Goal: Use online tool/utility

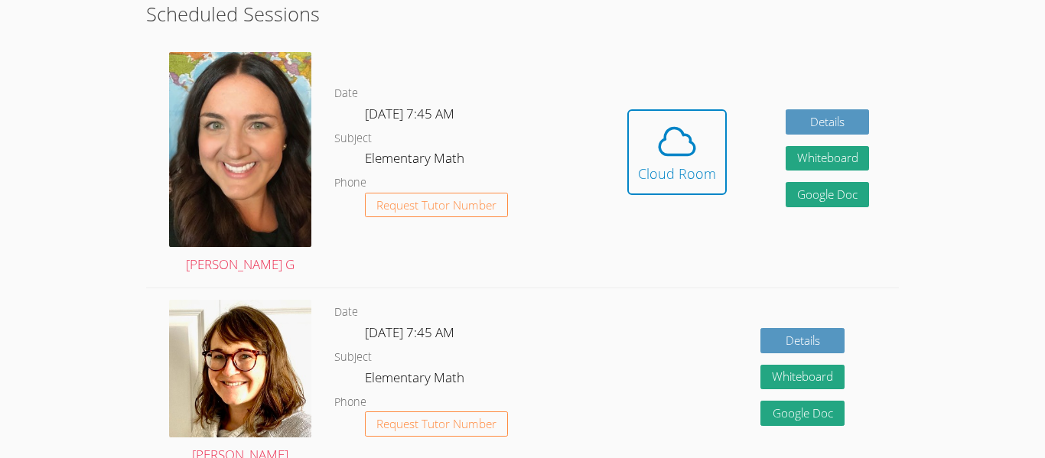
scroll to position [434, 0]
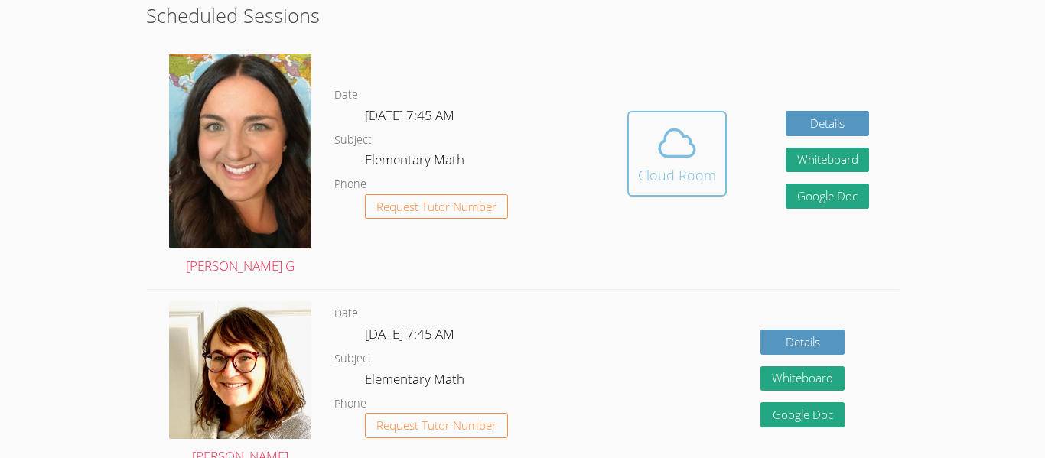
click at [709, 192] on button "Cloud Room" at bounding box center [677, 154] width 99 height 86
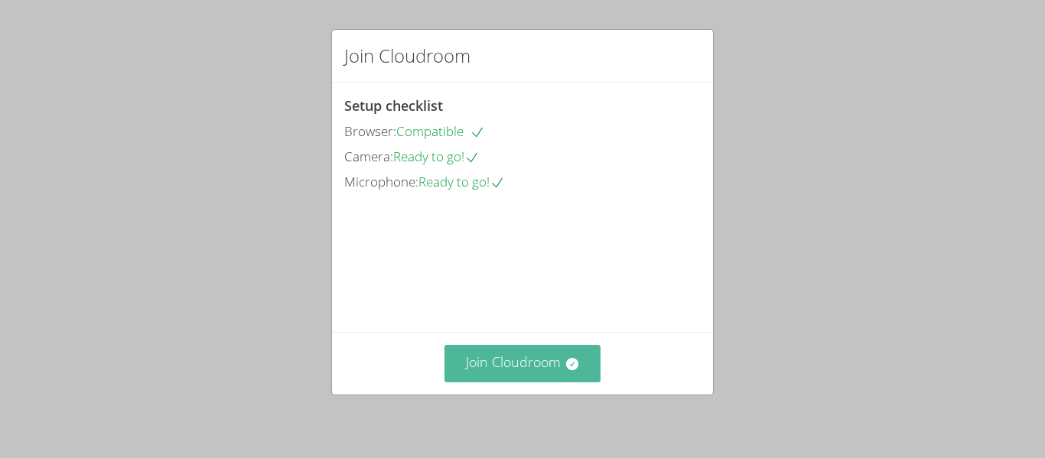
click at [490, 374] on button "Join Cloudroom" at bounding box center [523, 363] width 157 height 37
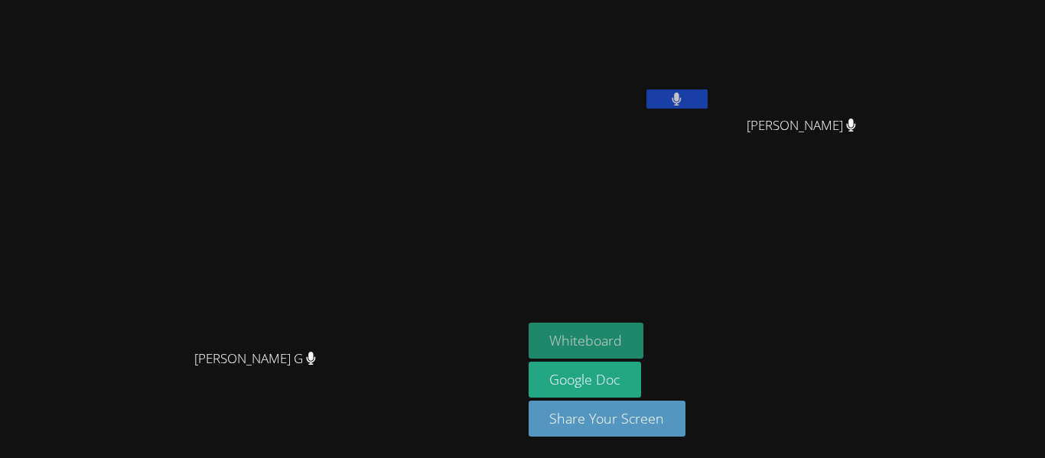
click at [644, 342] on button "Whiteboard" at bounding box center [587, 341] width 116 height 36
